Goal: Task Accomplishment & Management: Manage account settings

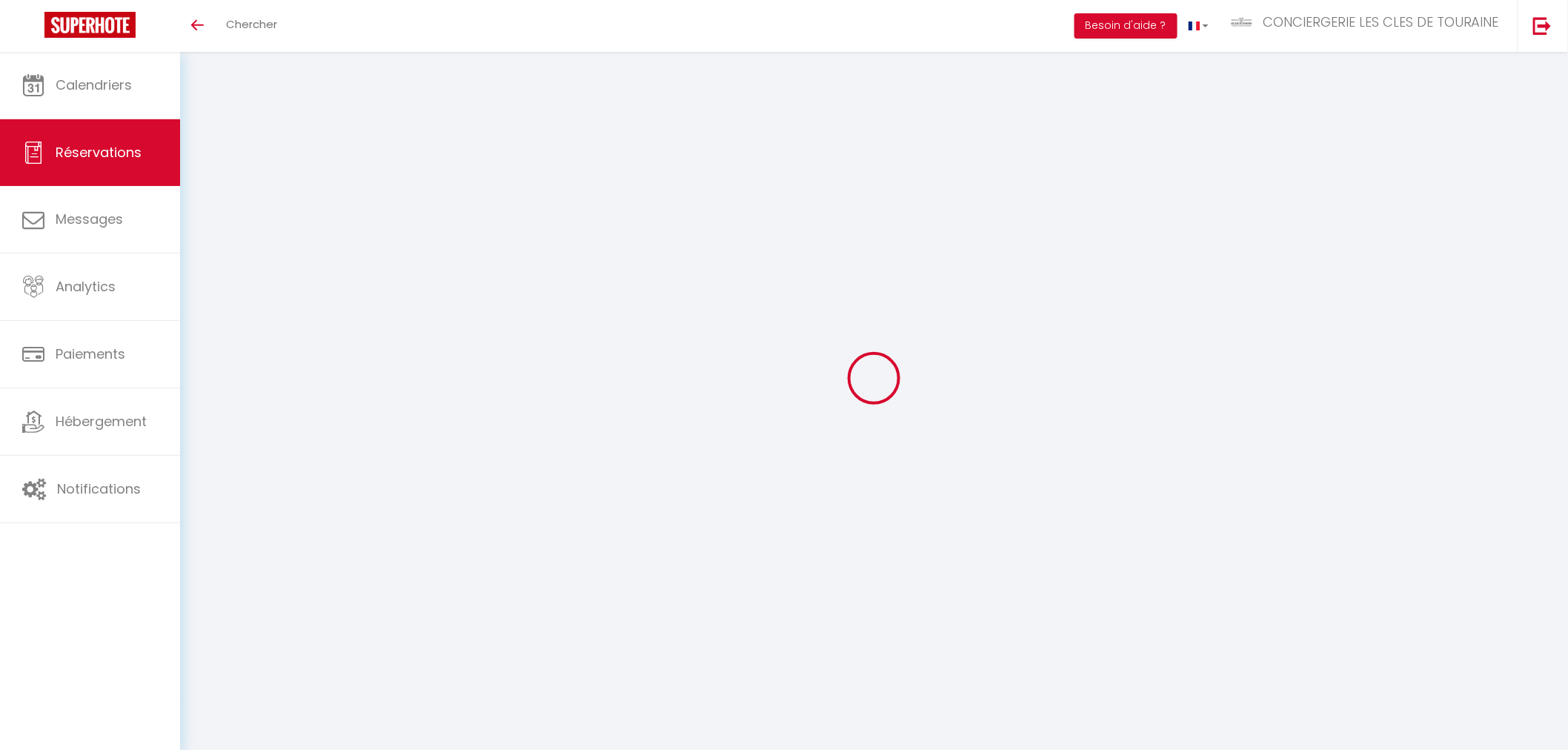
select select
checkbox input "false"
select select
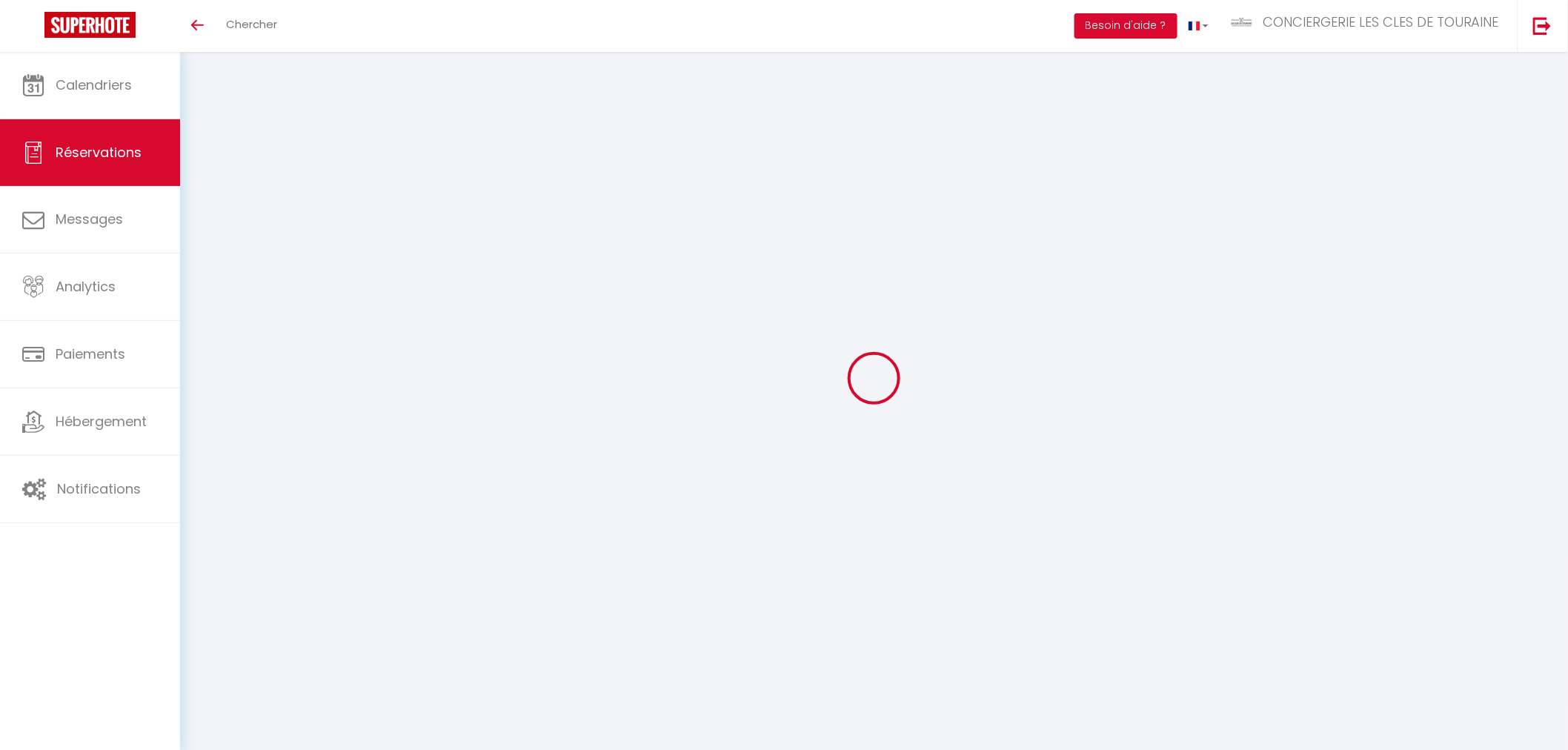
checkbox input "false"
type input "120"
type input "67.98"
select select
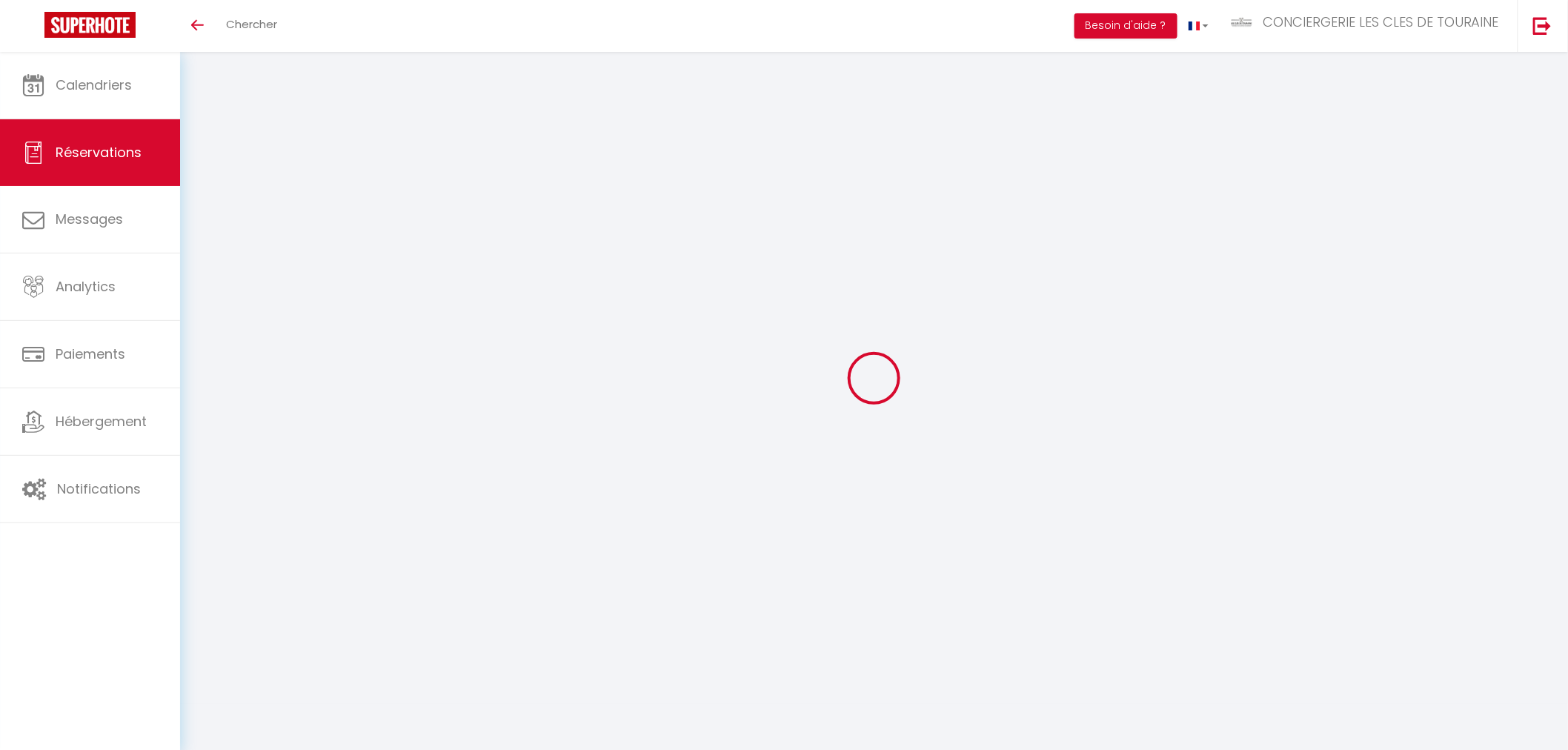
checkbox input "false"
select select
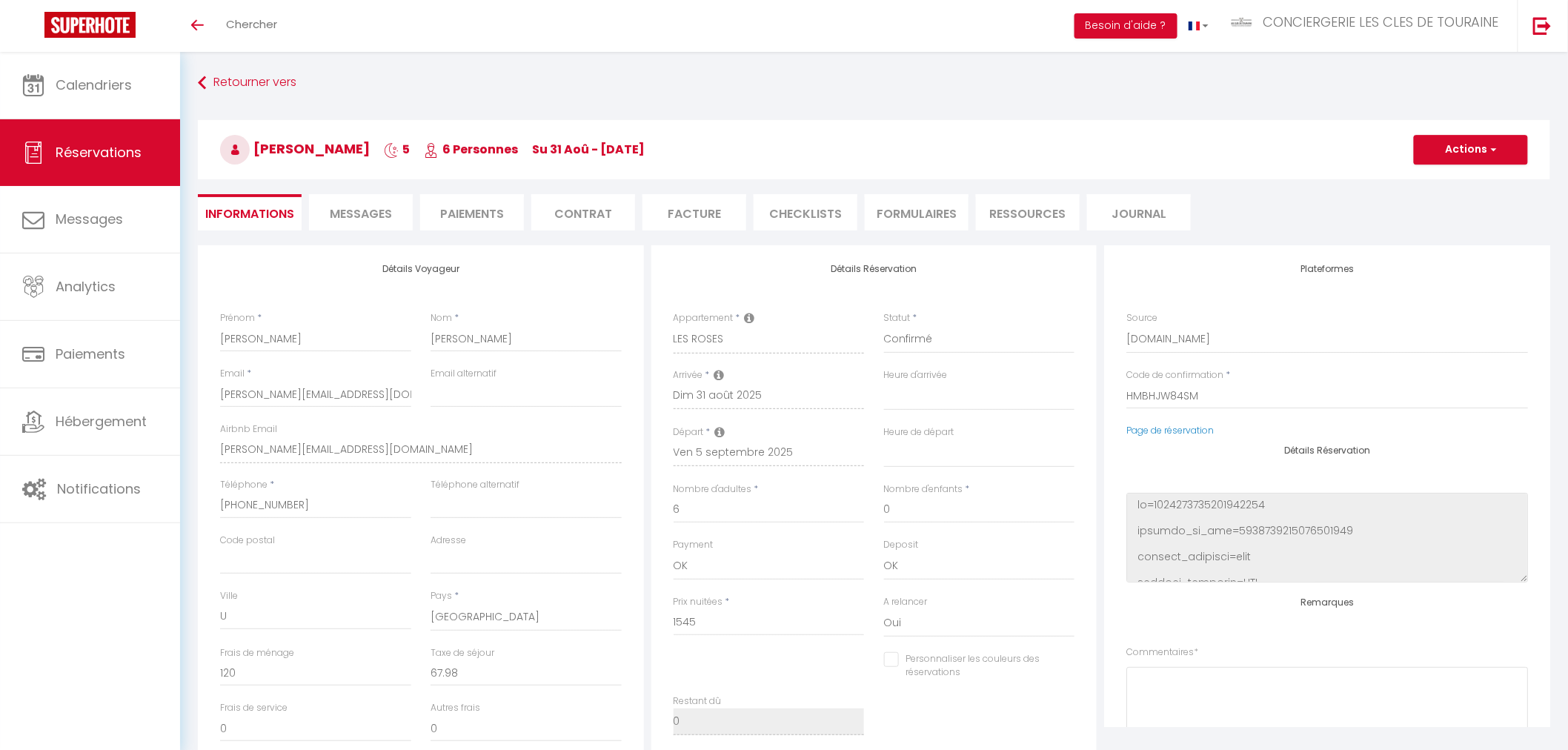
click at [785, 219] on li "CHECKLISTS" at bounding box center [806, 212] width 104 height 36
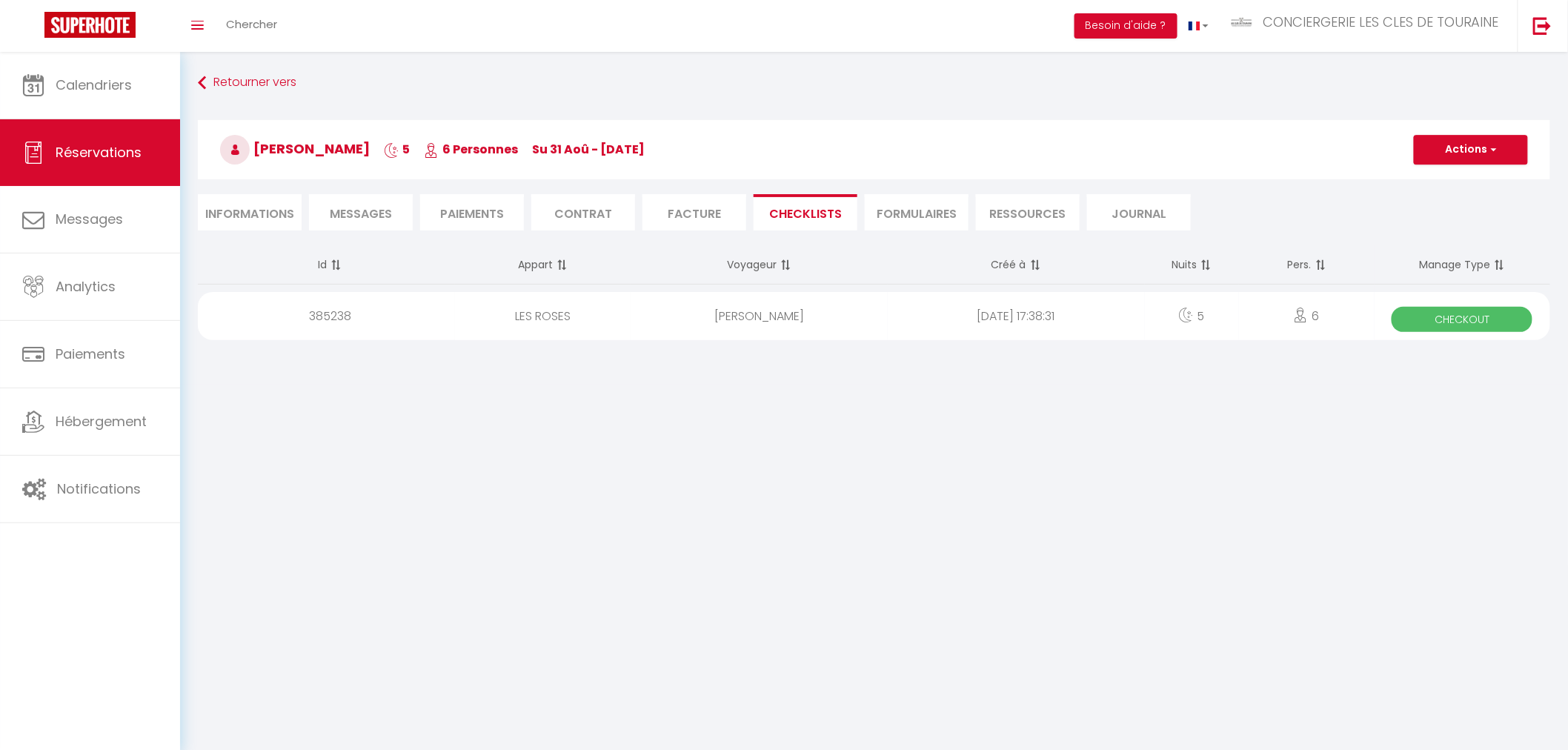
click at [1436, 312] on span "Checkout" at bounding box center [1462, 319] width 141 height 25
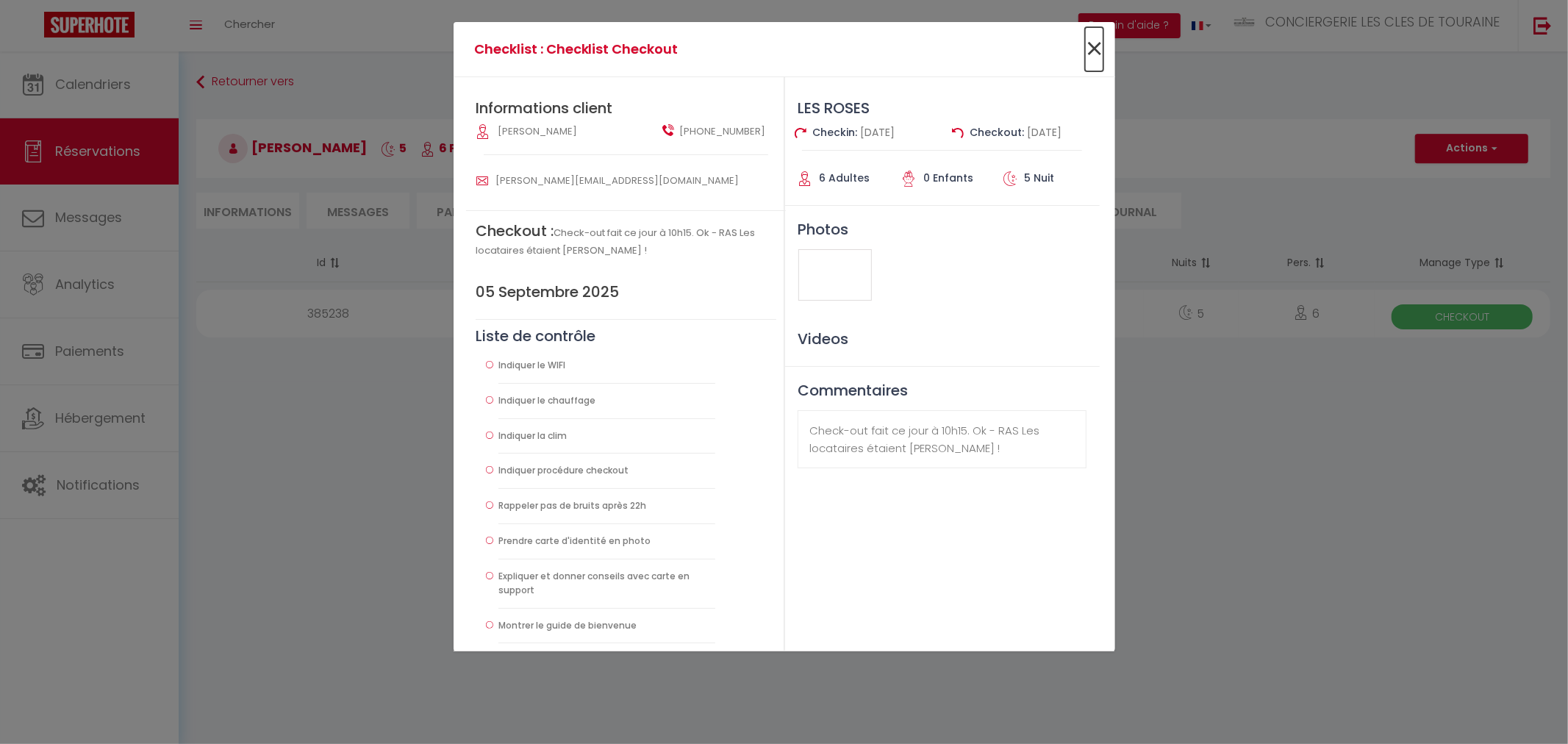
click at [1094, 54] on span "×" at bounding box center [1094, 50] width 18 height 44
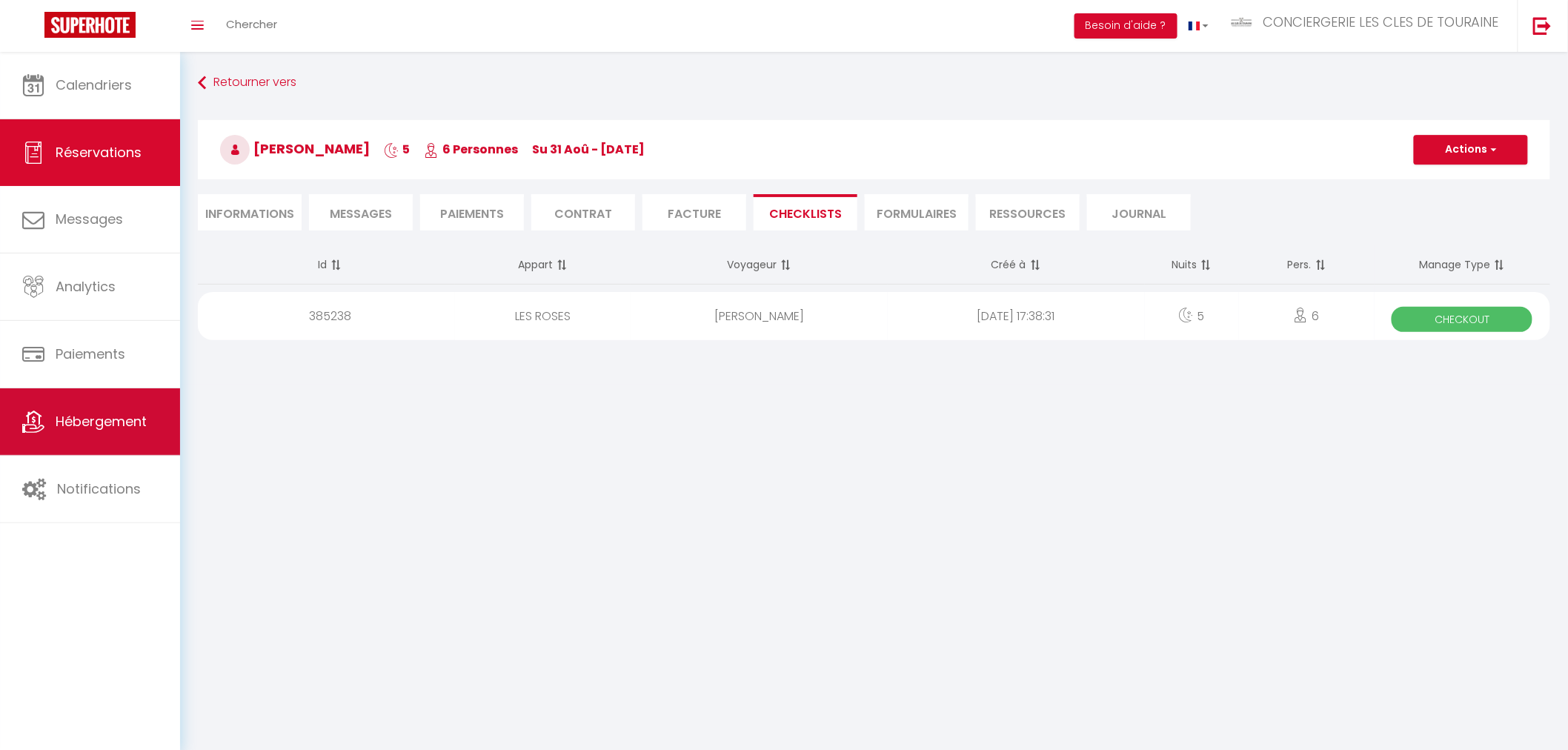
click at [143, 426] on span "Hébergement" at bounding box center [101, 421] width 91 height 19
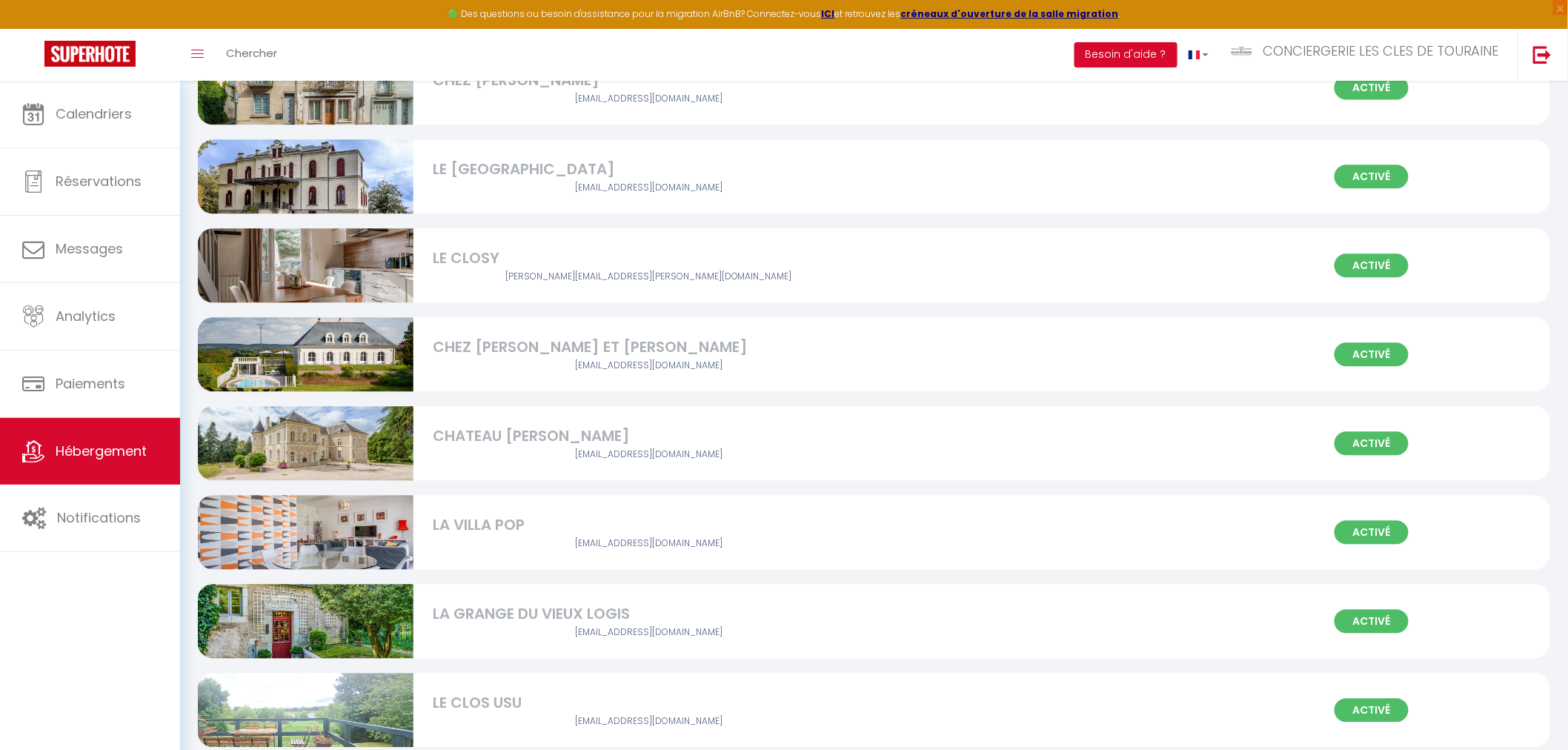
scroll to position [1399, 0]
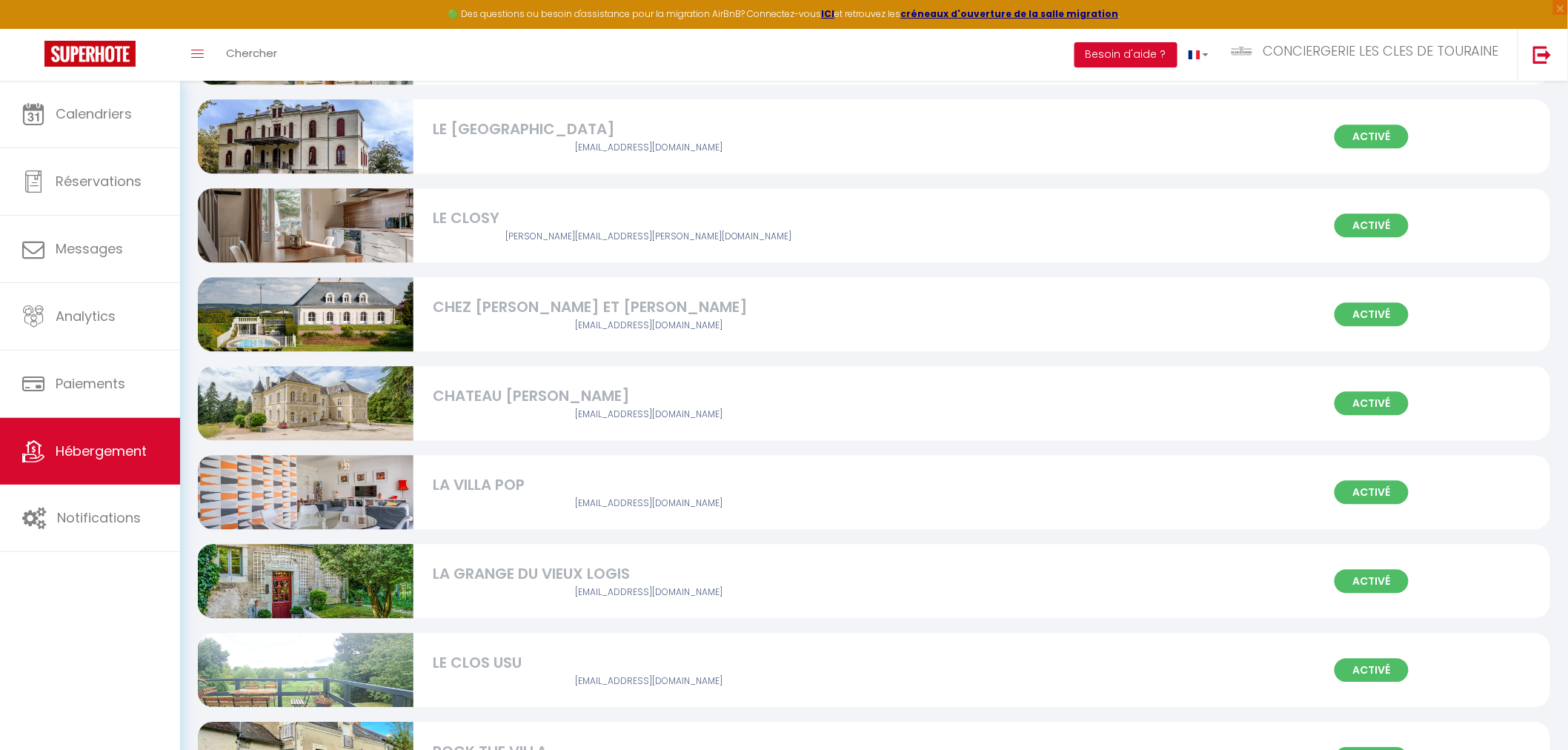
click at [542, 301] on div "CHEZ [PERSON_NAME] ET [PERSON_NAME]" at bounding box center [648, 306] width 432 height 23
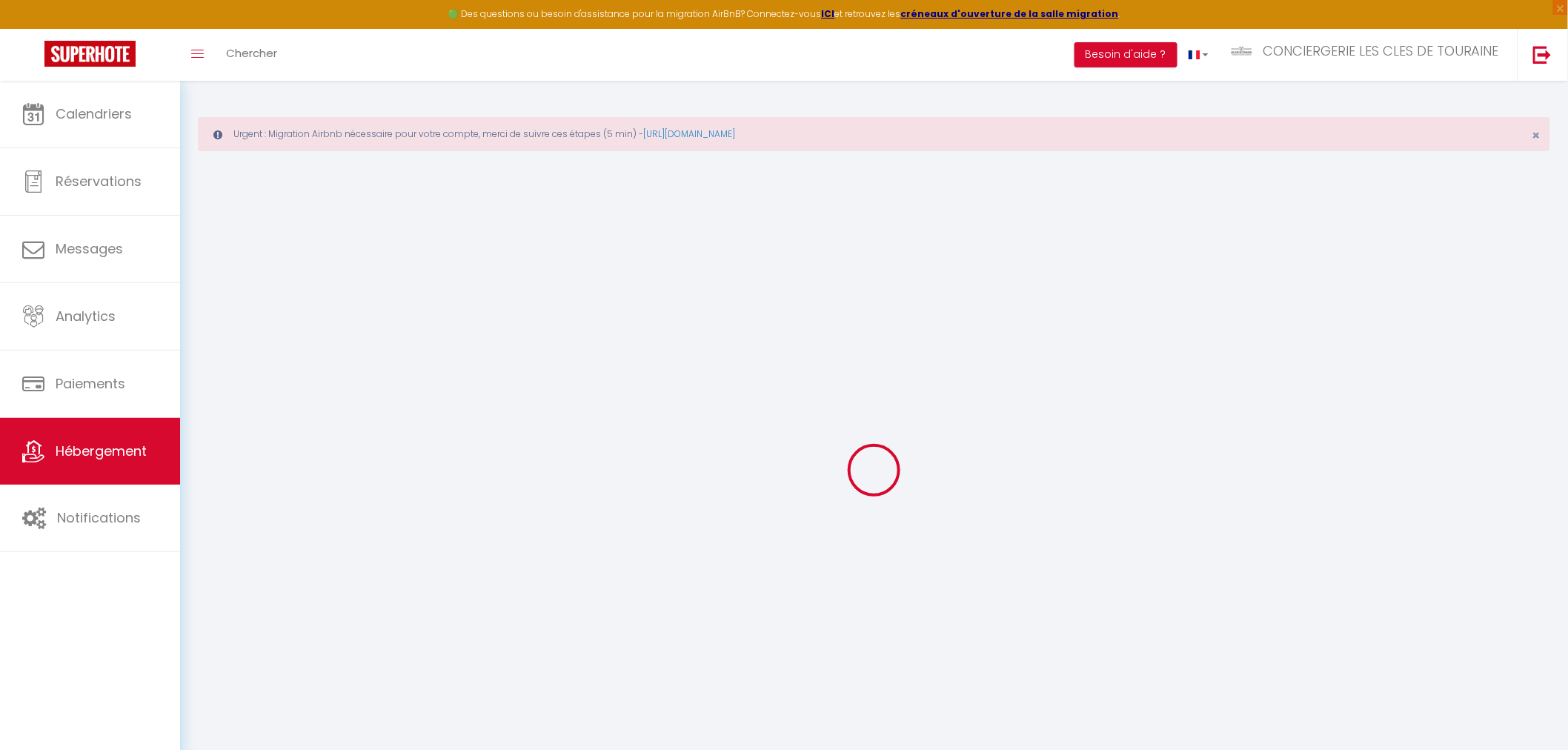
select select
checkbox input "false"
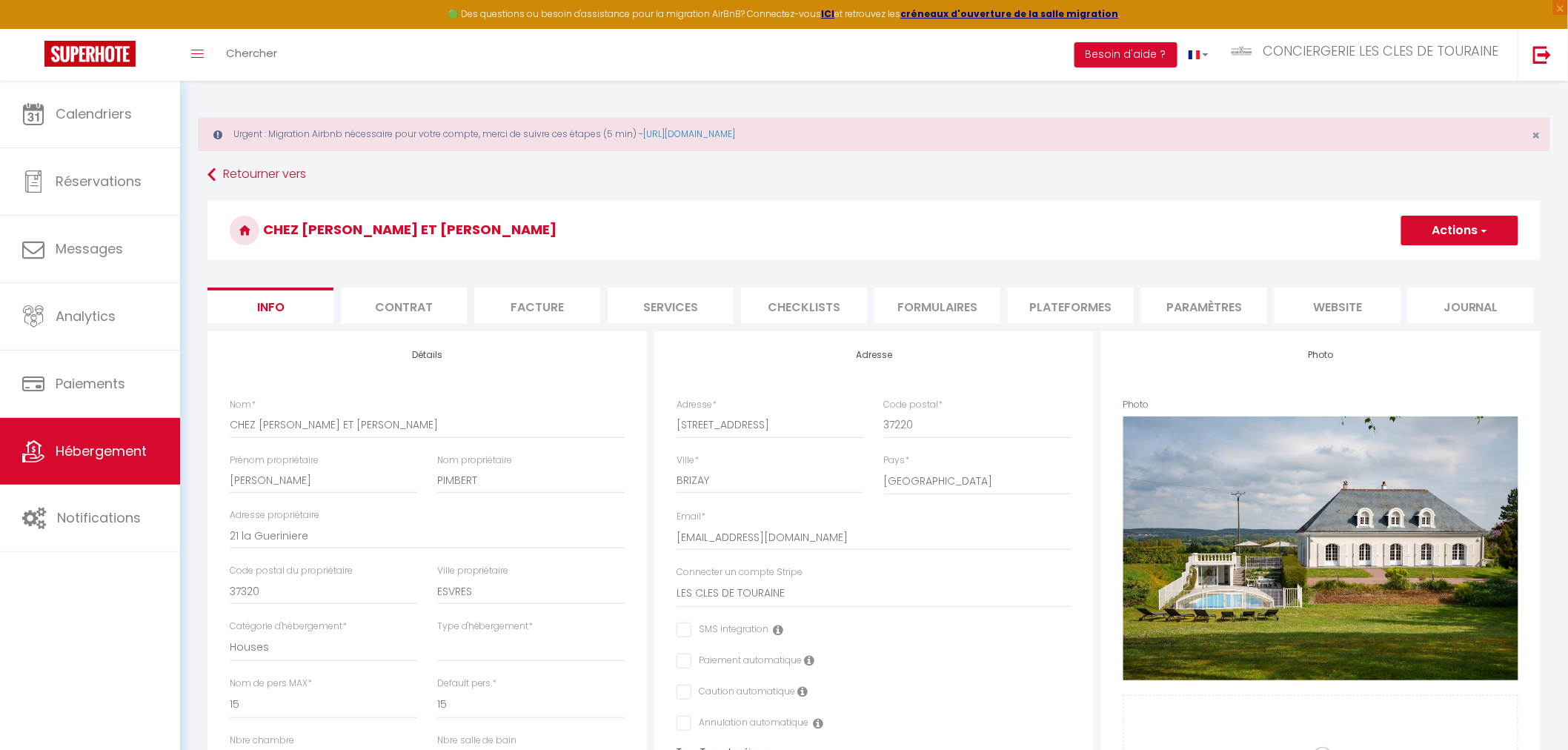
click at [1078, 306] on li "Plateformes" at bounding box center [1071, 306] width 126 height 36
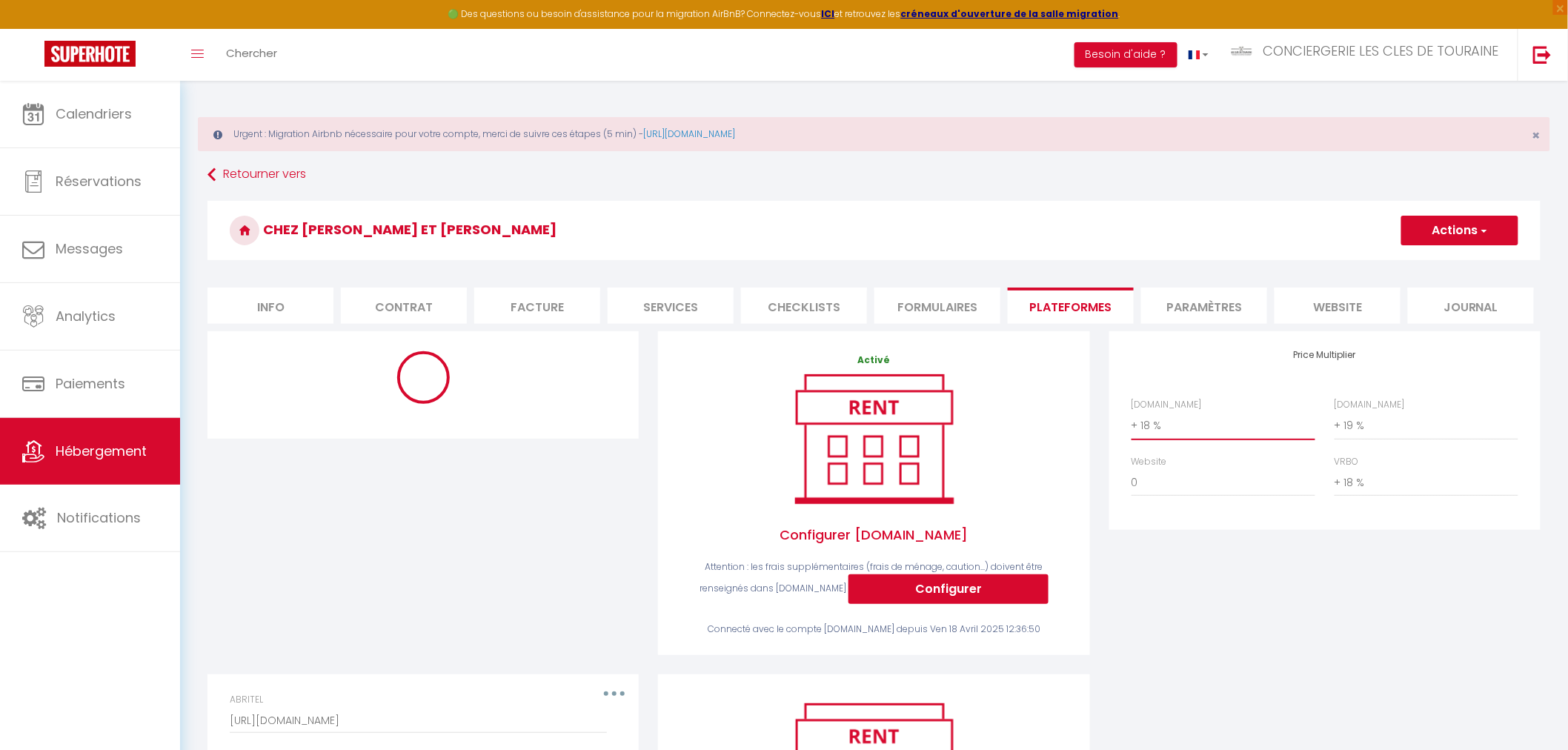
click at [1192, 420] on select "0 + 1 % + 2 % + 3 % + 4 % + 5 % + 6 % + 7 % + 8 % + 9 %" at bounding box center [1223, 425] width 183 height 28
click at [1184, 424] on select "0 + 1 % + 2 % + 3 % + 4 % + 5 % + 6 % + 7 % + 8 % + 9 %" at bounding box center [1223, 425] width 183 height 28
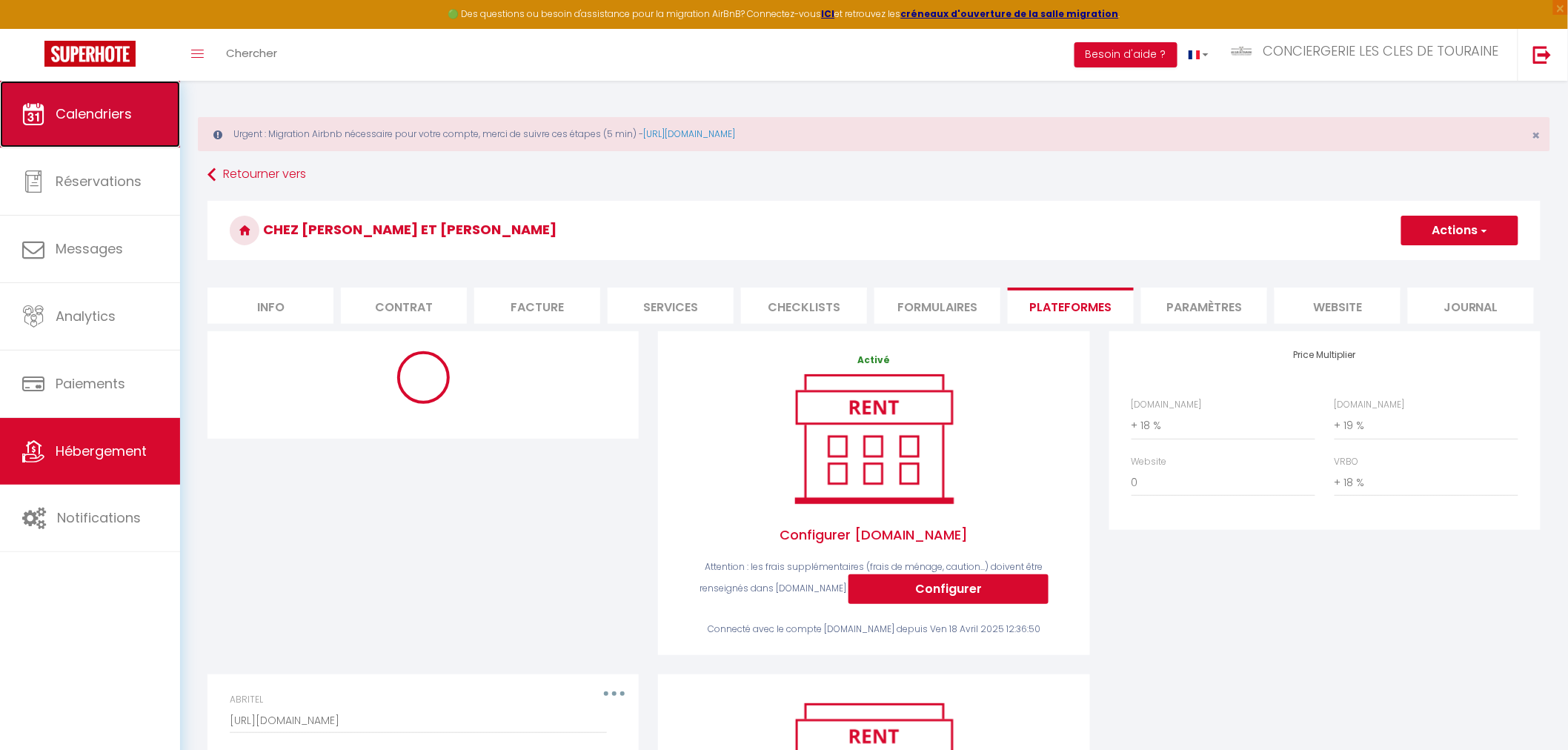
click at [64, 106] on span "Calendriers" at bounding box center [94, 114] width 76 height 19
